Goal: Information Seeking & Learning: Learn about a topic

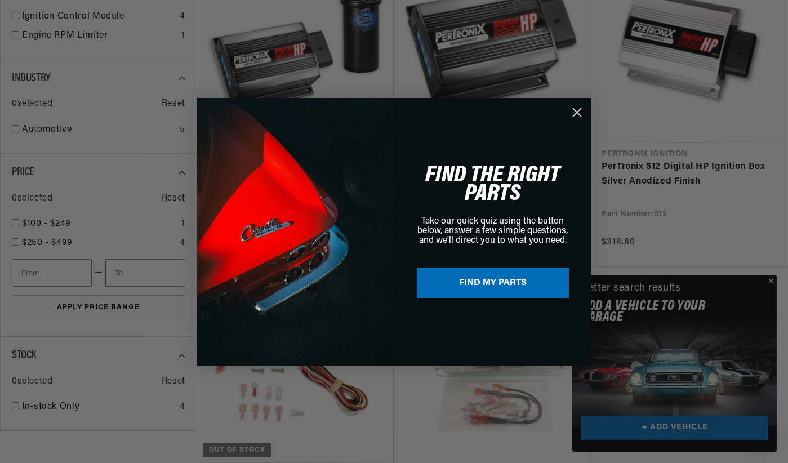
click at [578, 113] on icon "Close dialog" at bounding box center [577, 112] width 8 height 8
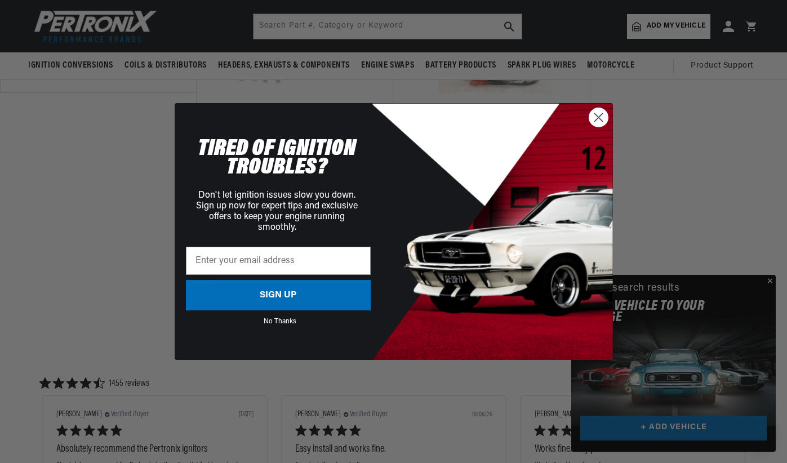
scroll to position [789, 0]
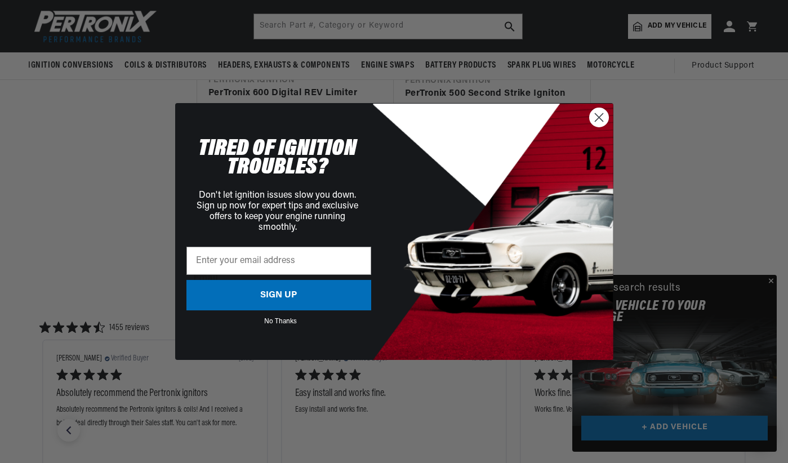
click at [595, 120] on circle "Close dialog" at bounding box center [598, 117] width 19 height 19
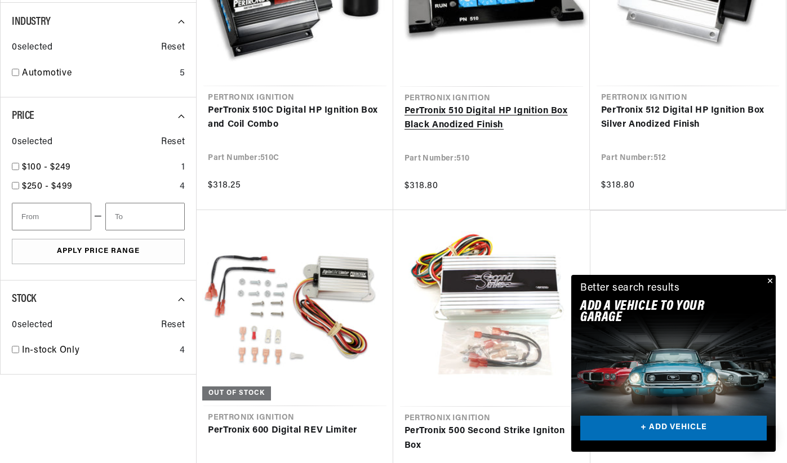
scroll to position [0, 0]
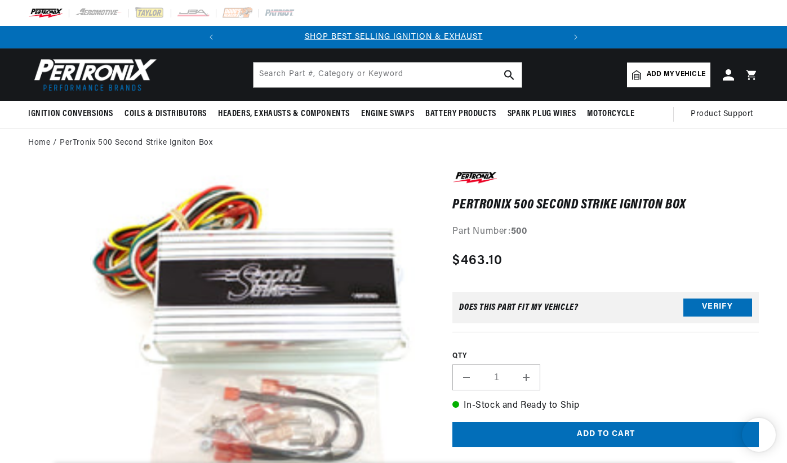
scroll to position [338, 0]
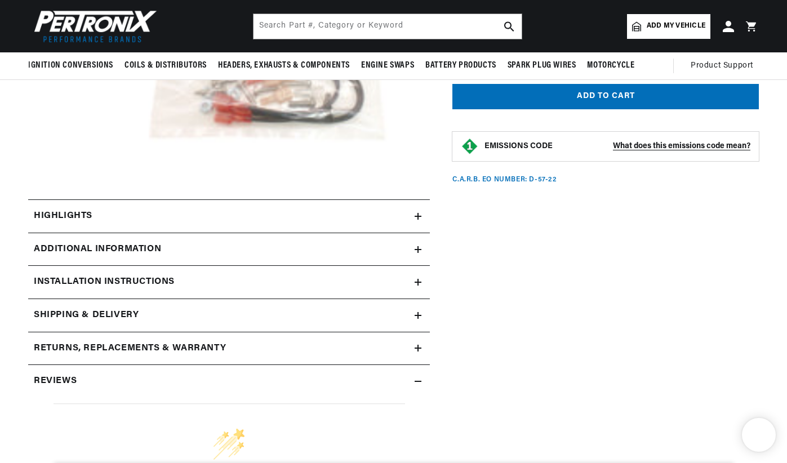
click at [414, 214] on div "Highlights" at bounding box center [221, 216] width 386 height 15
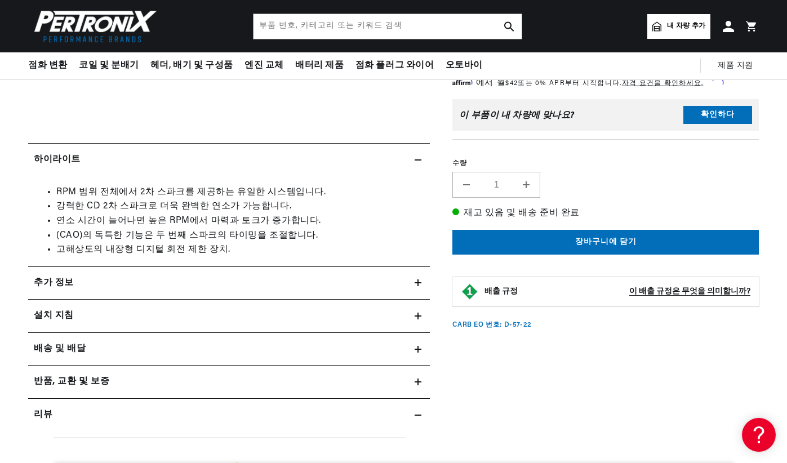
scroll to position [0, 0]
click at [416, 283] on icon at bounding box center [418, 283] width 7 height 0
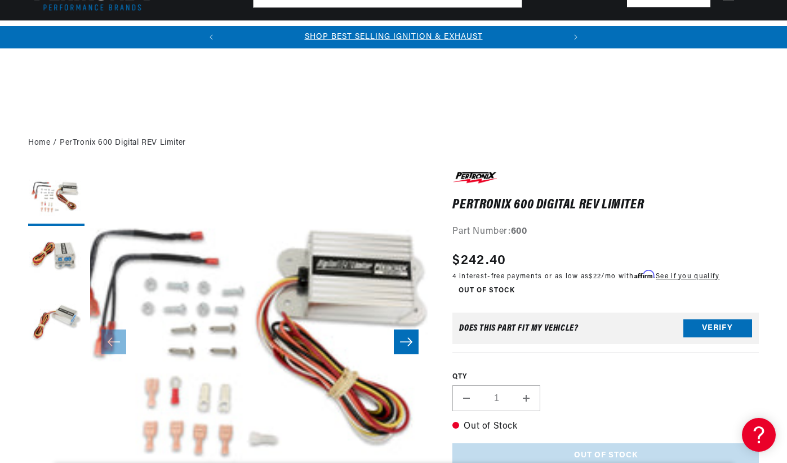
scroll to position [451, 0]
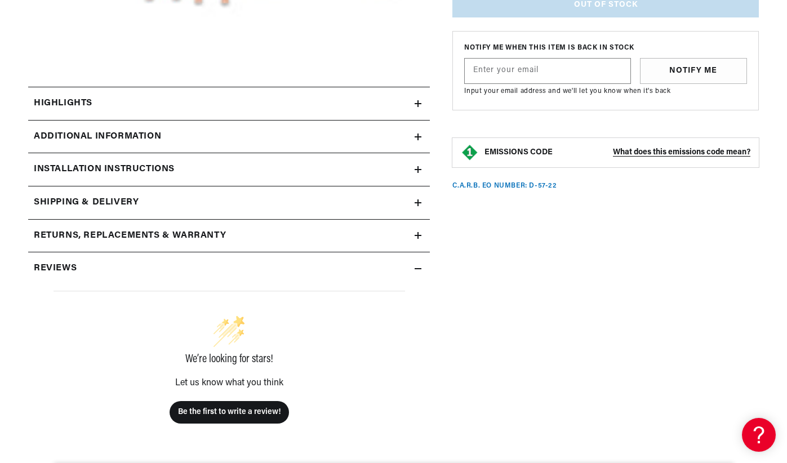
click at [415, 105] on icon at bounding box center [418, 103] width 7 height 7
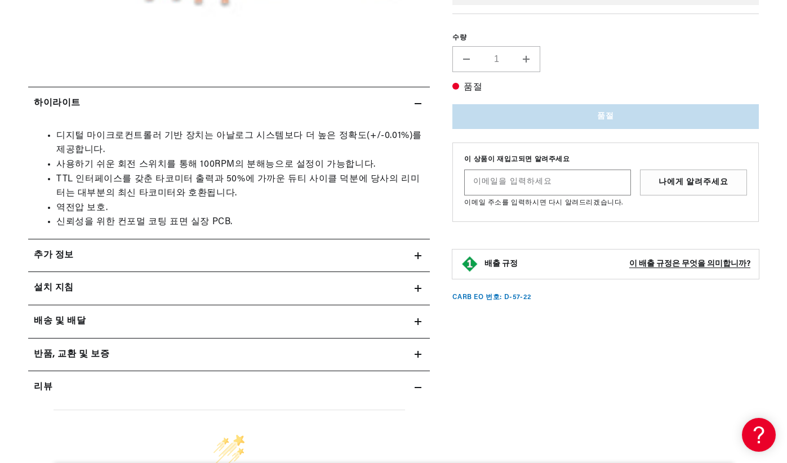
scroll to position [0, 242]
click at [411, 261] on div "추가 정보" at bounding box center [221, 255] width 386 height 15
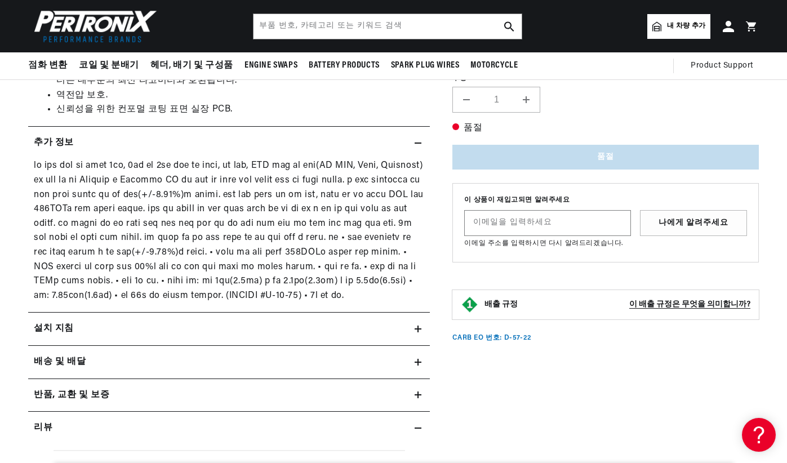
scroll to position [676, 0]
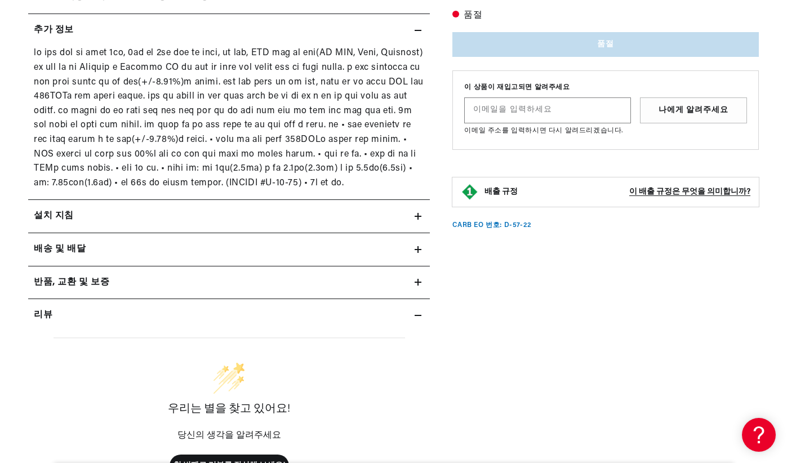
click at [232, 224] on div "설치 지침" at bounding box center [221, 216] width 386 height 15
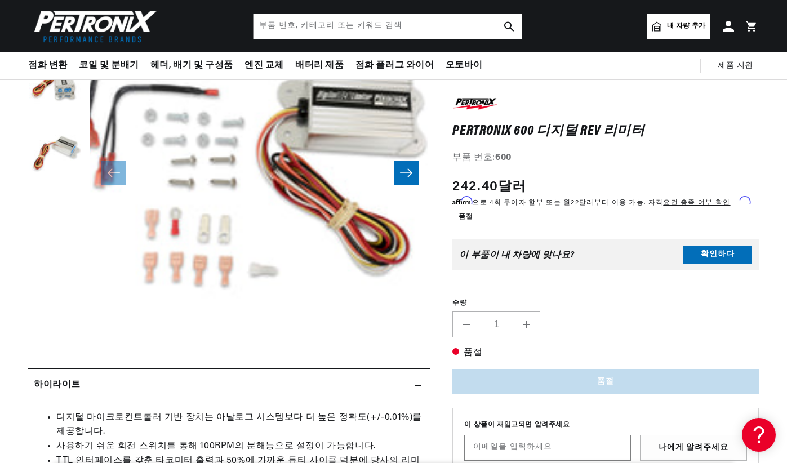
scroll to position [56, 0]
